Goal: Information Seeking & Learning: Learn about a topic

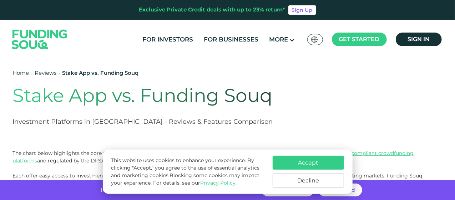
scroll to position [36, 0]
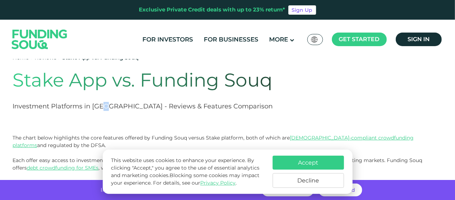
drag, startPoint x: 100, startPoint y: 105, endPoint x: 108, endPoint y: 105, distance: 7.2
click at [108, 105] on h2 "Investment Platforms in Dubai - Reviews & Features Comparison" at bounding box center [186, 106] width 346 height 9
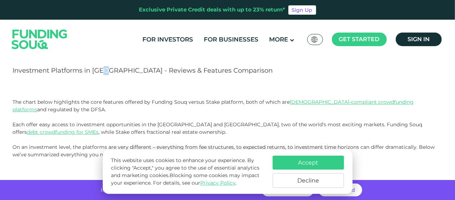
scroll to position [107, 0]
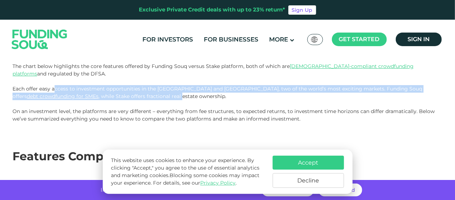
drag, startPoint x: 72, startPoint y: 90, endPoint x: 93, endPoint y: 93, distance: 21.2
click at [93, 93] on p "The chart below highlights the core features offered by Funding Souq versus Sta…" at bounding box center [229, 82] width 432 height 38
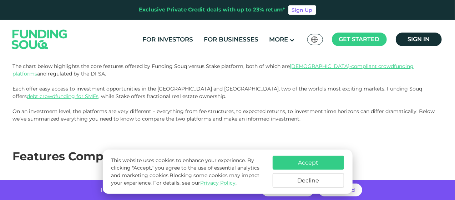
click at [151, 99] on p "The chart below highlights the core features offered by Funding Souq versus Sta…" at bounding box center [229, 82] width 432 height 38
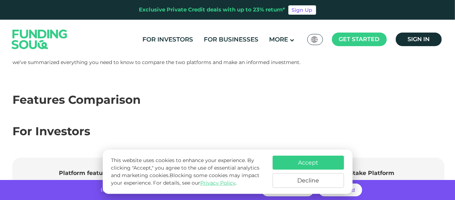
scroll to position [214, 0]
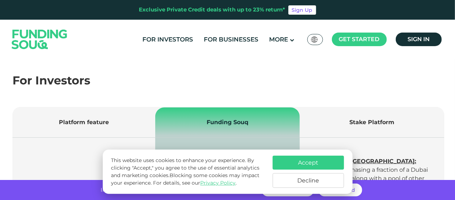
click at [295, 185] on button "Decline" at bounding box center [308, 180] width 71 height 15
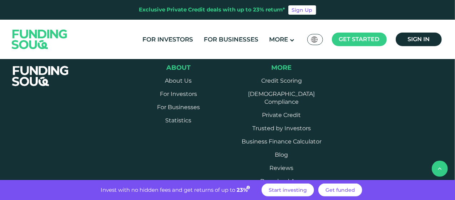
scroll to position [1250, 0]
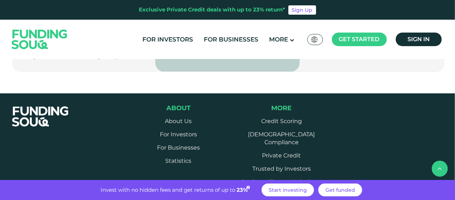
click at [50, 40] on img at bounding box center [40, 39] width 70 height 36
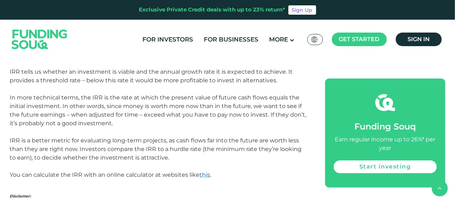
scroll to position [1000, 0]
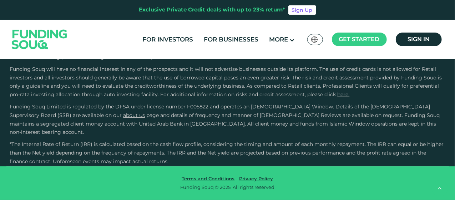
scroll to position [1286, 0]
type tc-range-slider "1"
drag, startPoint x: 244, startPoint y: 113, endPoint x: 163, endPoint y: 113, distance: 81.4
type tc-range-slider "10000"
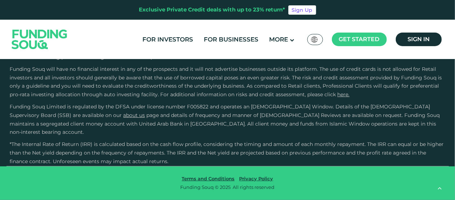
drag, startPoint x: 41, startPoint y: 113, endPoint x: 30, endPoint y: 115, distance: 11.2
type tc-range-slider "10000"
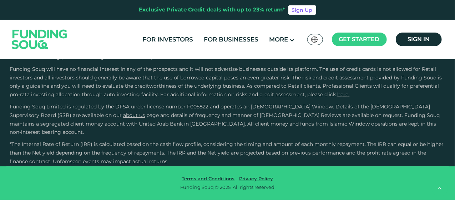
type tc-range-slider "10000"
radio input "true"
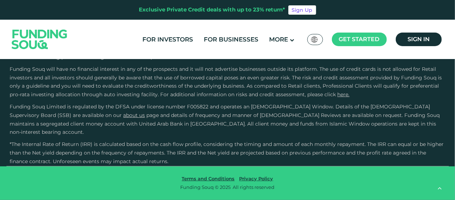
radio input "true"
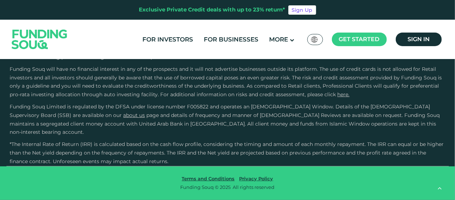
radio input "true"
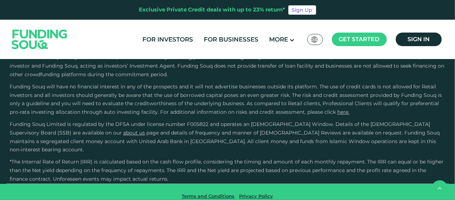
drag, startPoint x: 455, startPoint y: 115, endPoint x: 455, endPoint y: 139, distance: 23.9
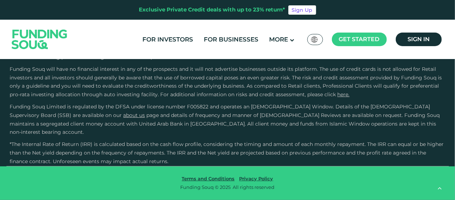
scroll to position [1618, 0]
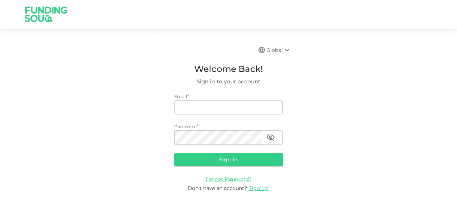
drag, startPoint x: 256, startPoint y: 86, endPoint x: 264, endPoint y: 83, distance: 8.6
